Goal: Communication & Community: Answer question/provide support

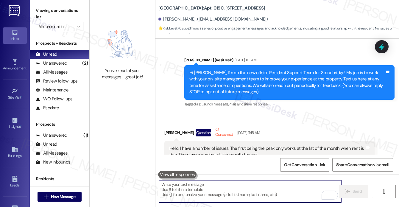
scroll to position [11347, 0]
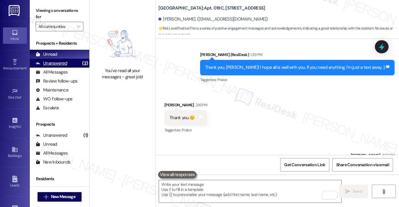
click at [61, 64] on div "Unanswered" at bounding box center [52, 63] width 32 height 6
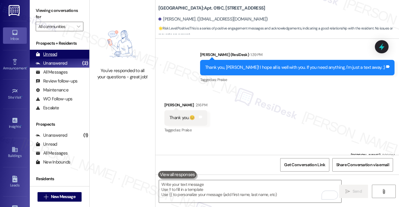
click at [62, 52] on div "Unread (0)" at bounding box center [60, 54] width 60 height 9
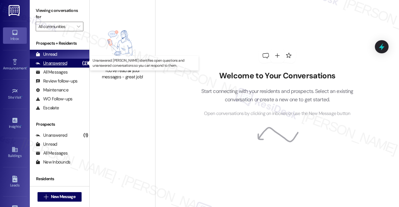
click at [61, 64] on div "Unanswered" at bounding box center [52, 63] width 32 height 6
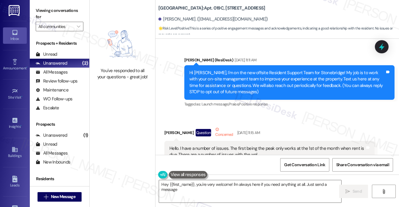
type textarea "Hey {{first_name}}, you're very welcome! I'm always here if you need anything a…"
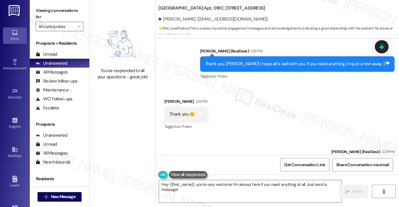
scroll to position [11356, 0]
